Goal: Task Accomplishment & Management: Manage account settings

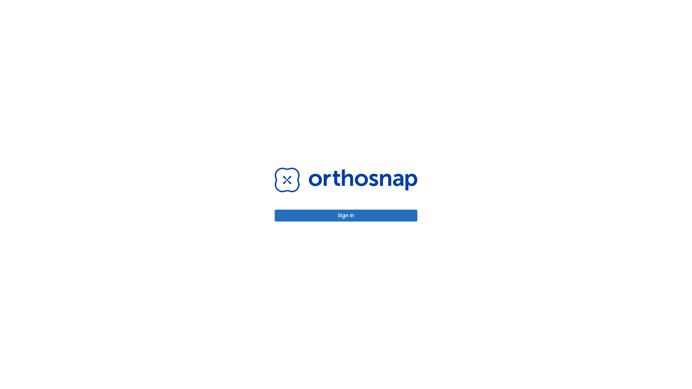
click at [346, 216] on button "Sign in" at bounding box center [346, 216] width 143 height 12
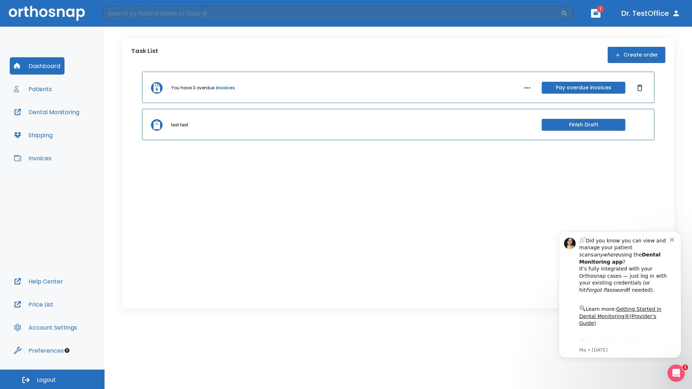
click at [52, 380] on span "Logout" at bounding box center [46, 380] width 19 height 8
